Goal: Information Seeking & Learning: Learn about a topic

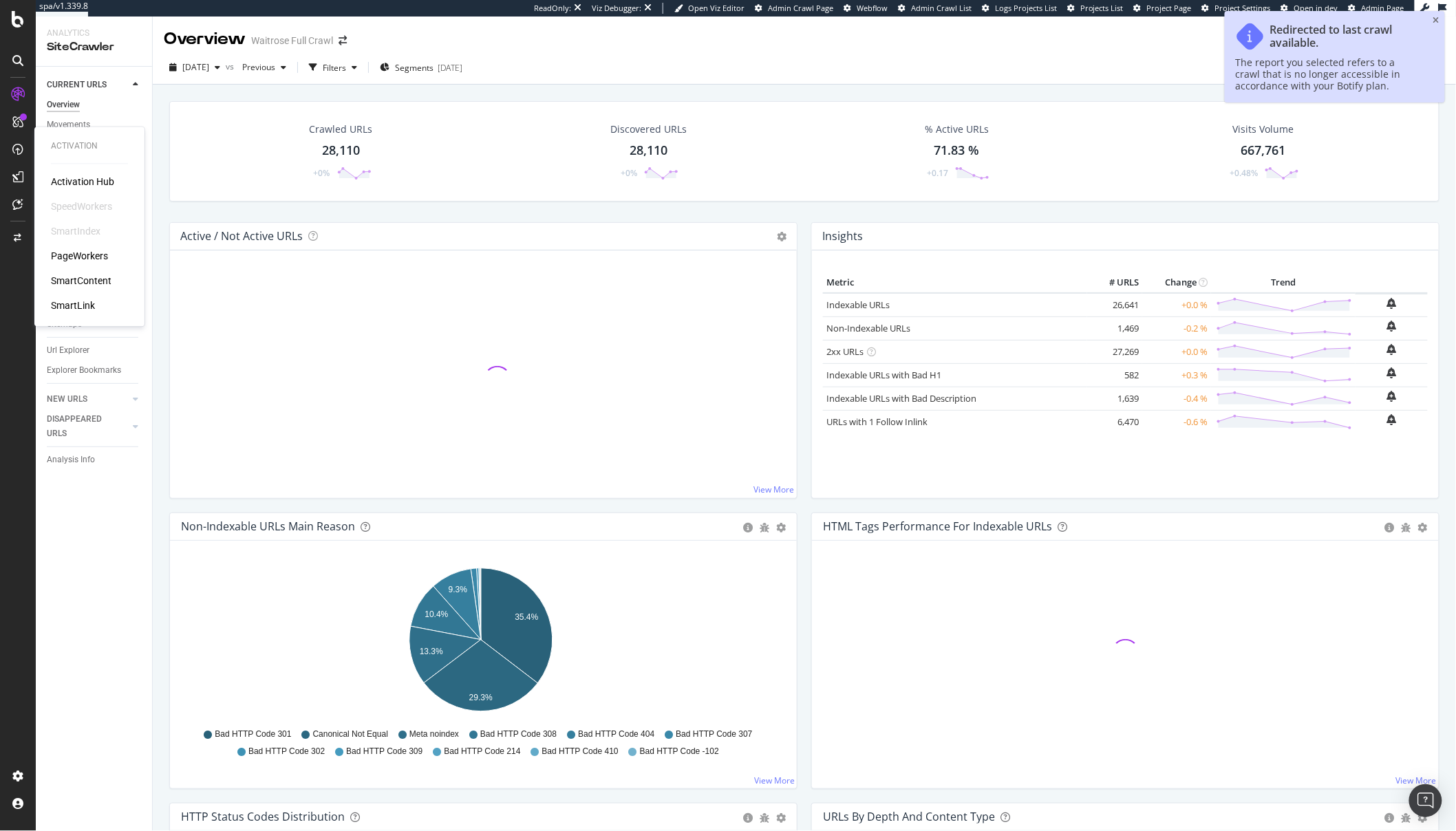
click at [69, 244] on div "Activation Hub SpeedWorkers SmartIndex PageWorkers SmartContent SmartLink" at bounding box center [89, 244] width 77 height 138
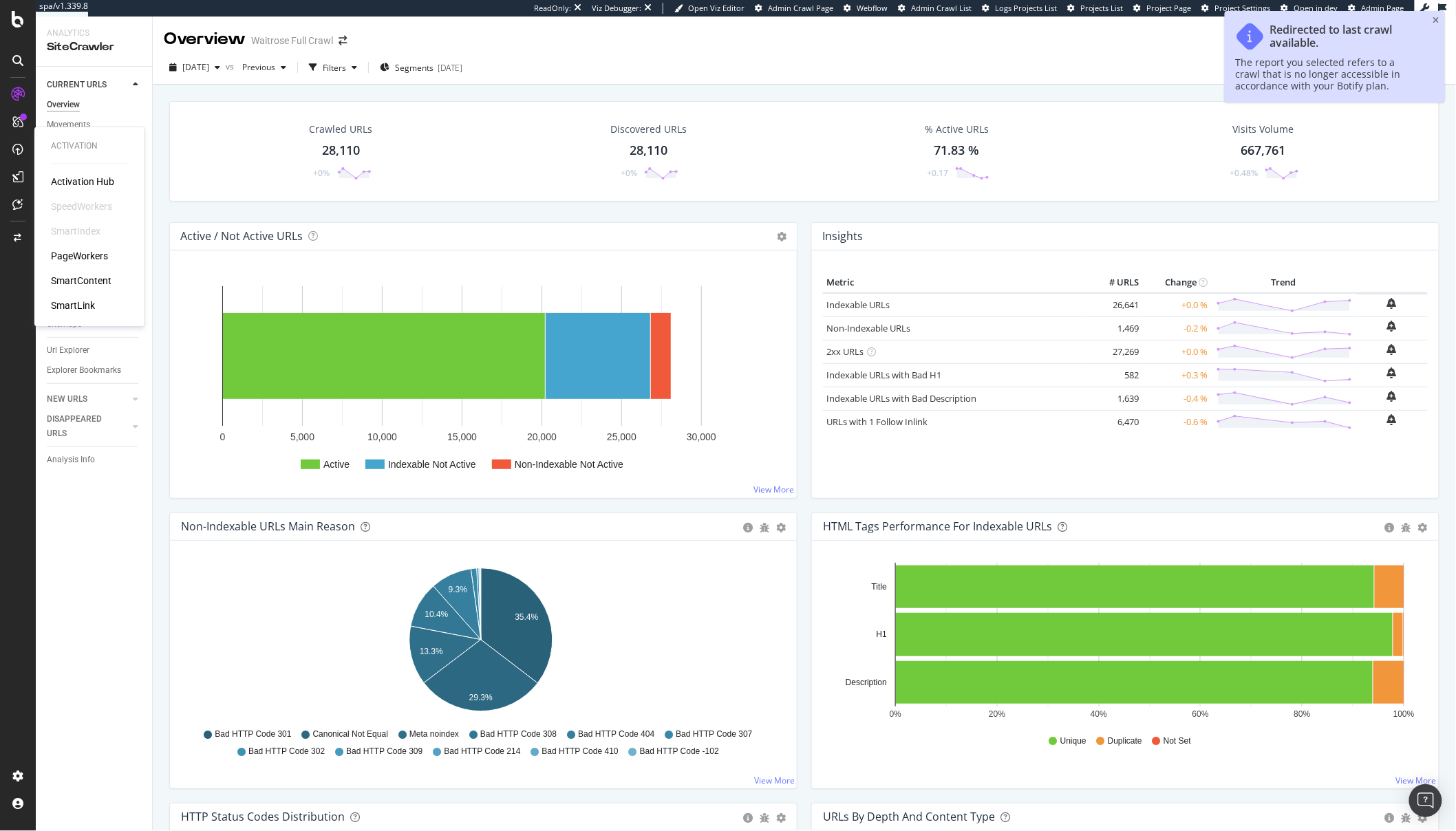
click at [66, 260] on div "PageWorkers" at bounding box center [79, 256] width 57 height 14
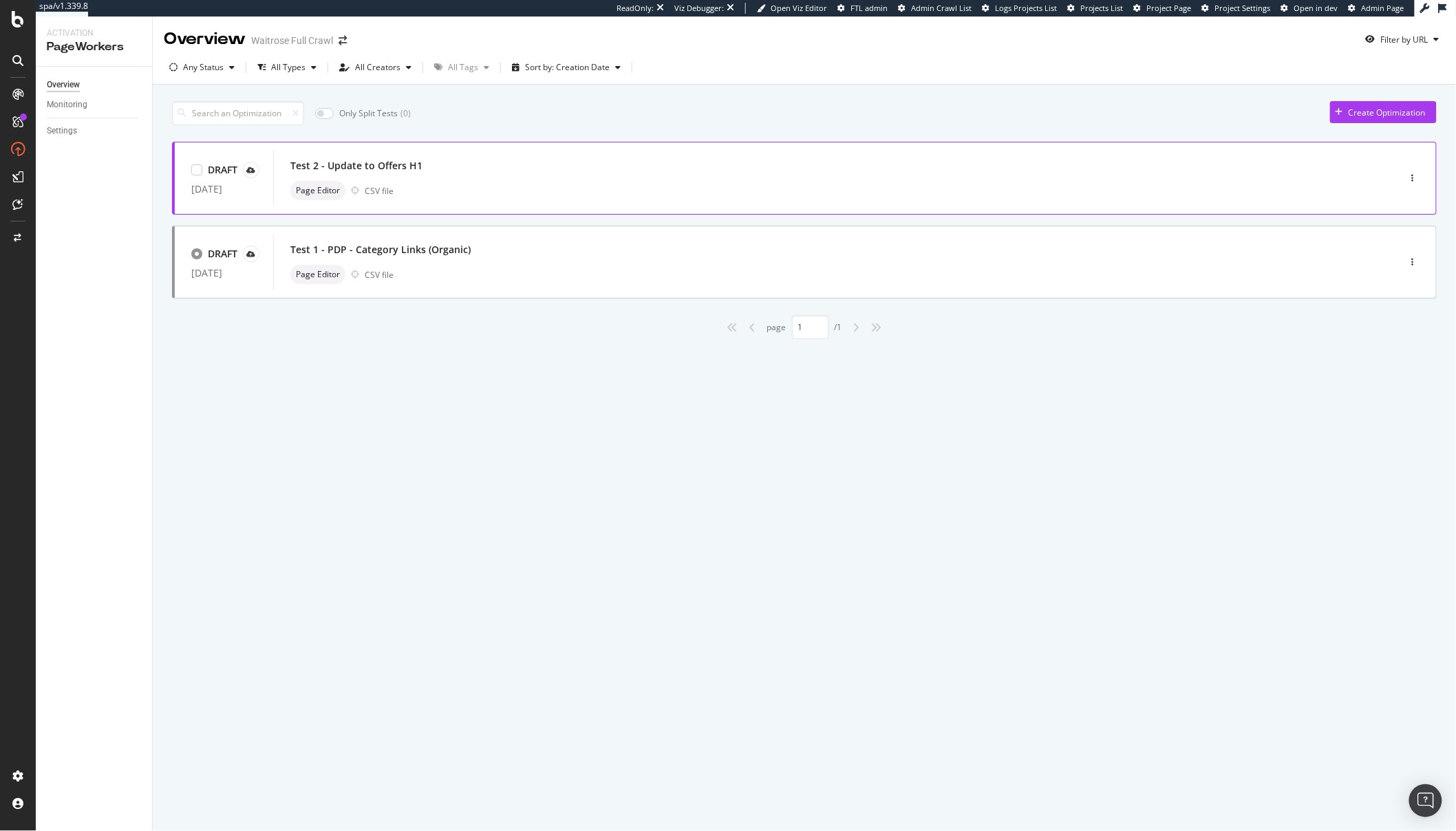
click at [513, 195] on div "Page Editor CSV file" at bounding box center [815, 191] width 1050 height 20
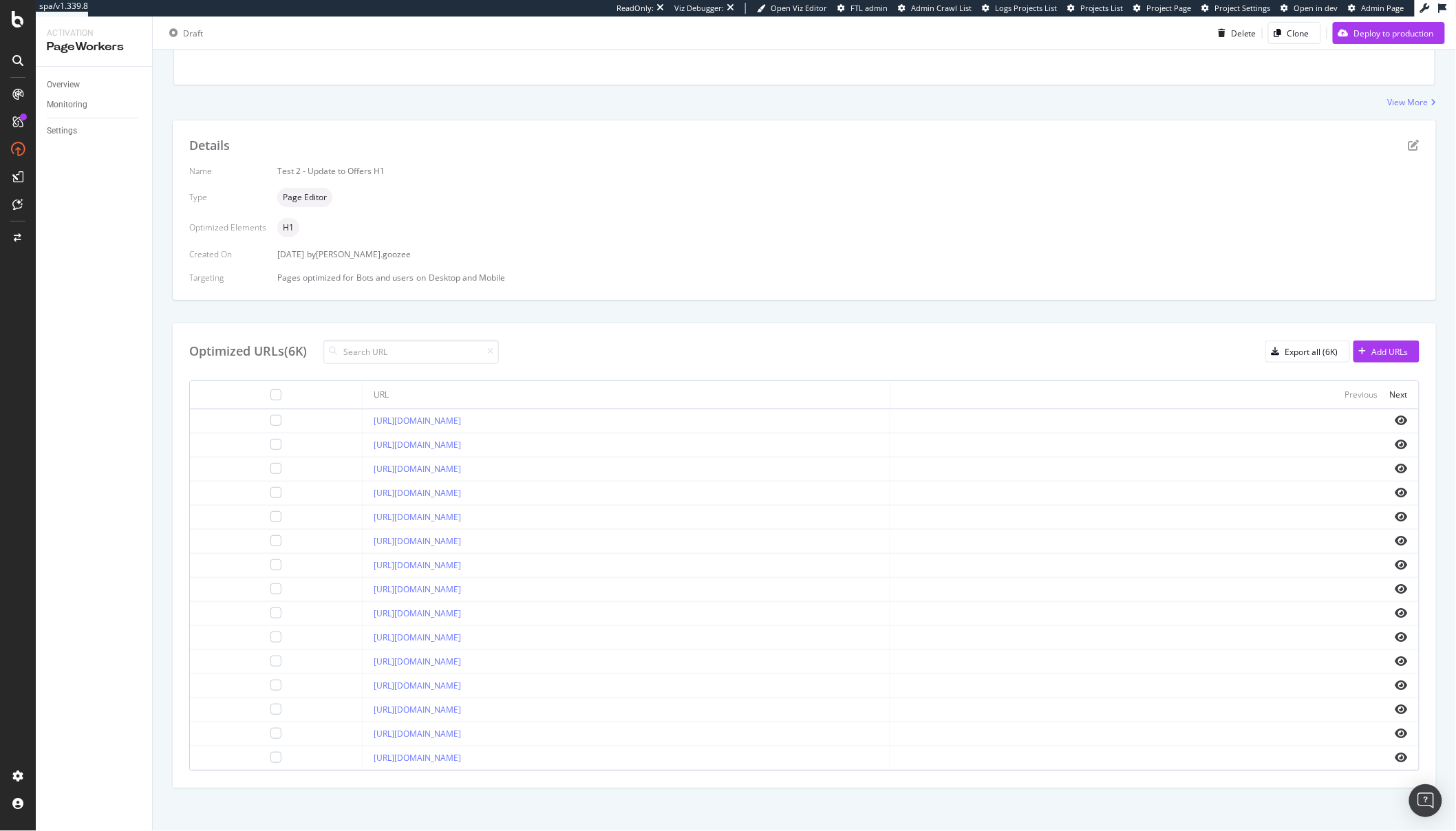
scroll to position [209, 0]
click at [1396, 611] on icon "eye" at bounding box center [1401, 607] width 12 height 11
click at [1396, 441] on icon "eye" at bounding box center [1401, 438] width 12 height 11
click at [1396, 415] on icon "eye" at bounding box center [1401, 415] width 12 height 11
click at [1396, 588] on icon "eye" at bounding box center [1401, 583] width 12 height 11
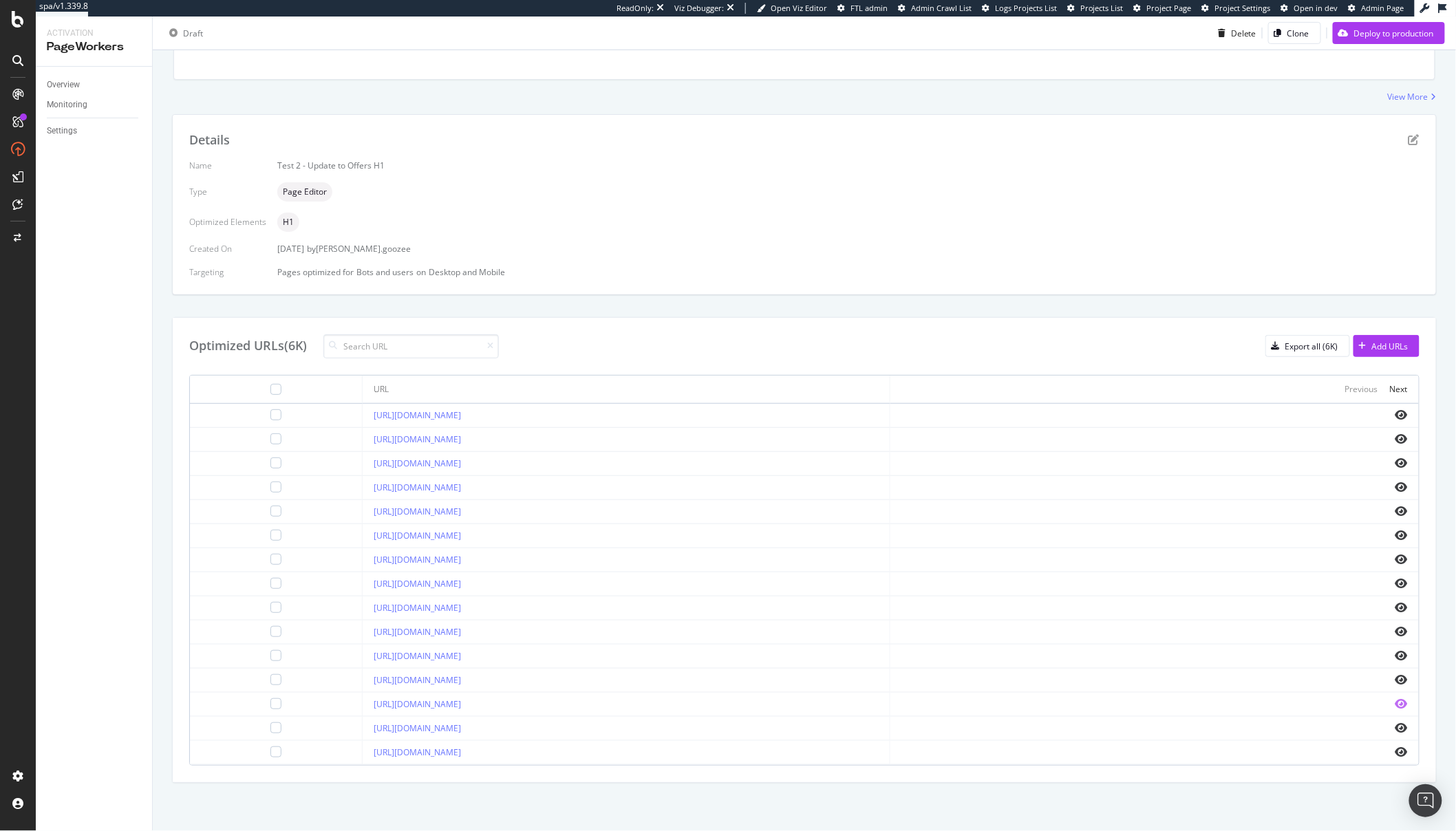
click at [1396, 704] on icon "eye" at bounding box center [1401, 704] width 12 height 11
click at [1396, 753] on icon "eye" at bounding box center [1401, 752] width 12 height 11
click at [1396, 506] on icon "eye" at bounding box center [1401, 511] width 12 height 11
click at [1396, 755] on icon "eye" at bounding box center [1401, 752] width 12 height 11
click at [1396, 748] on icon "eye" at bounding box center [1401, 752] width 12 height 11
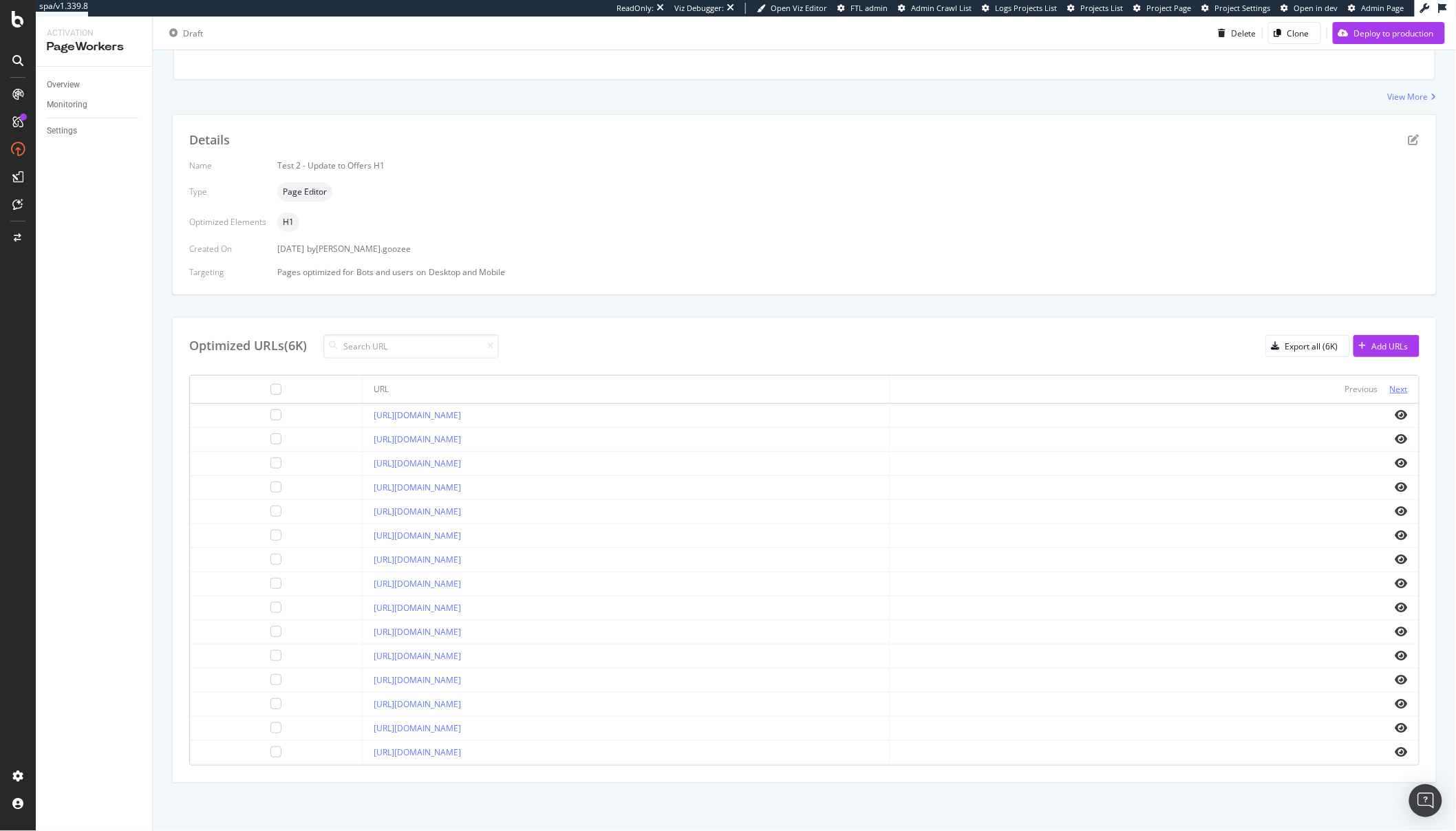
click at [1390, 391] on div "Next" at bounding box center [1399, 389] width 18 height 11
click at [1396, 605] on icon "eye" at bounding box center [1401, 607] width 12 height 11
click at [1396, 730] on icon "eye" at bounding box center [1401, 727] width 12 height 11
click at [1396, 700] on icon "eye" at bounding box center [1401, 704] width 12 height 11
click at [1394, 382] on div "Next" at bounding box center [1399, 389] width 18 height 16
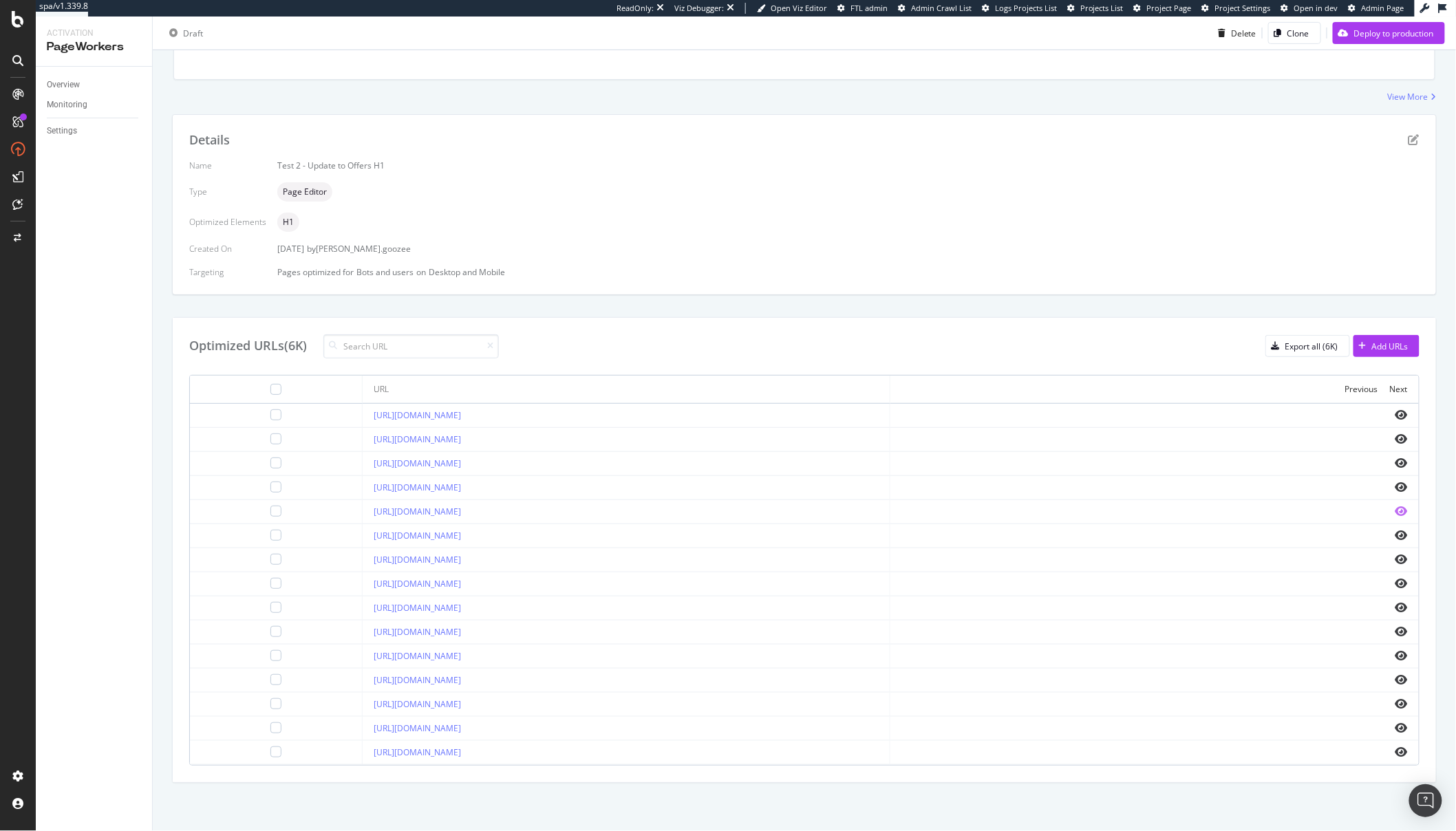
click at [1396, 514] on icon "eye" at bounding box center [1401, 511] width 12 height 11
click at [1396, 730] on icon "eye" at bounding box center [1401, 727] width 12 height 11
click at [1390, 388] on div "Next" at bounding box center [1399, 389] width 18 height 11
click at [1396, 654] on icon "eye" at bounding box center [1401, 655] width 12 height 11
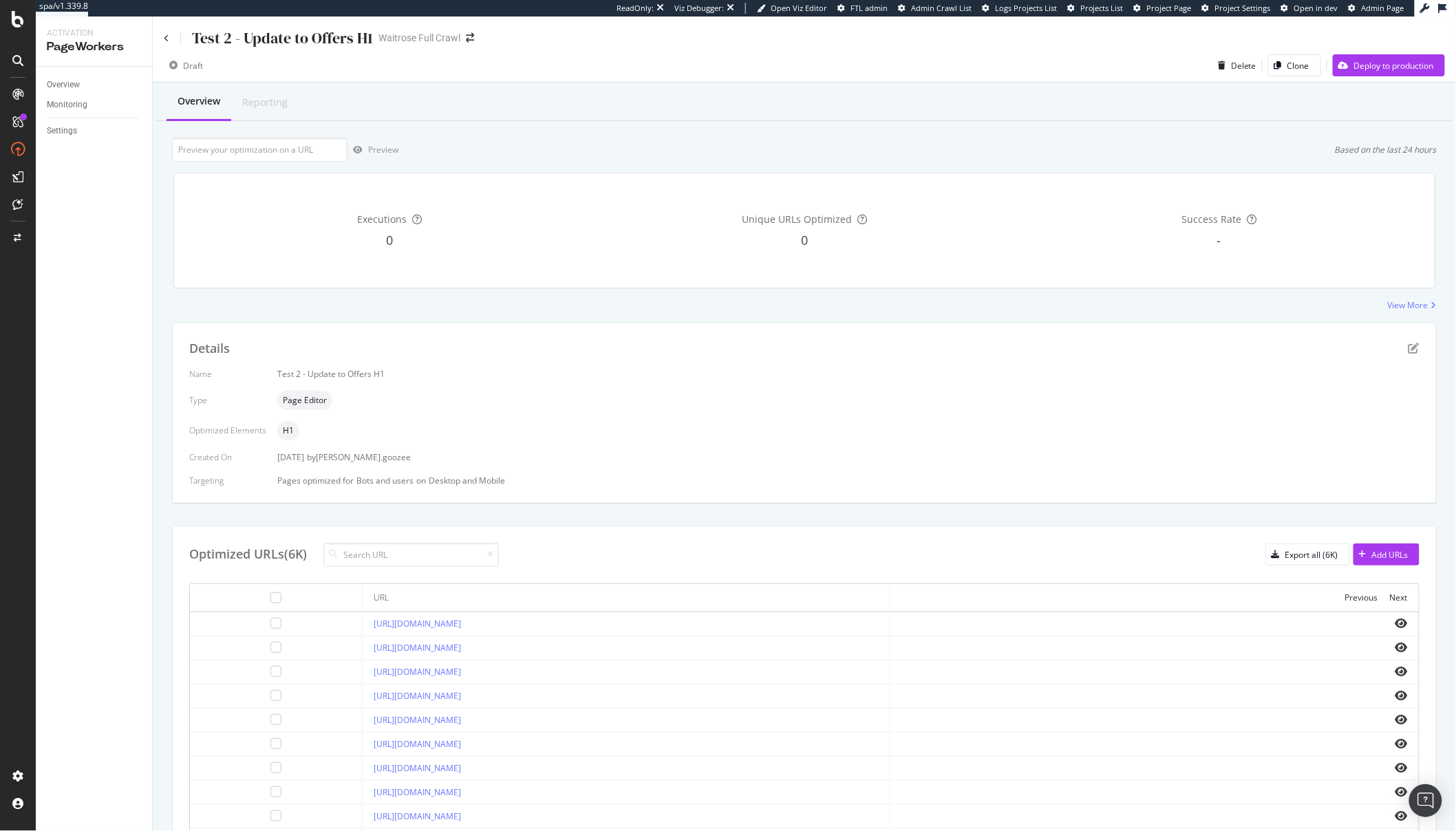
click at [690, 108] on div "Overview Reporting" at bounding box center [805, 103] width 1298 height 38
